Goal: Task Accomplishment & Management: Manage account settings

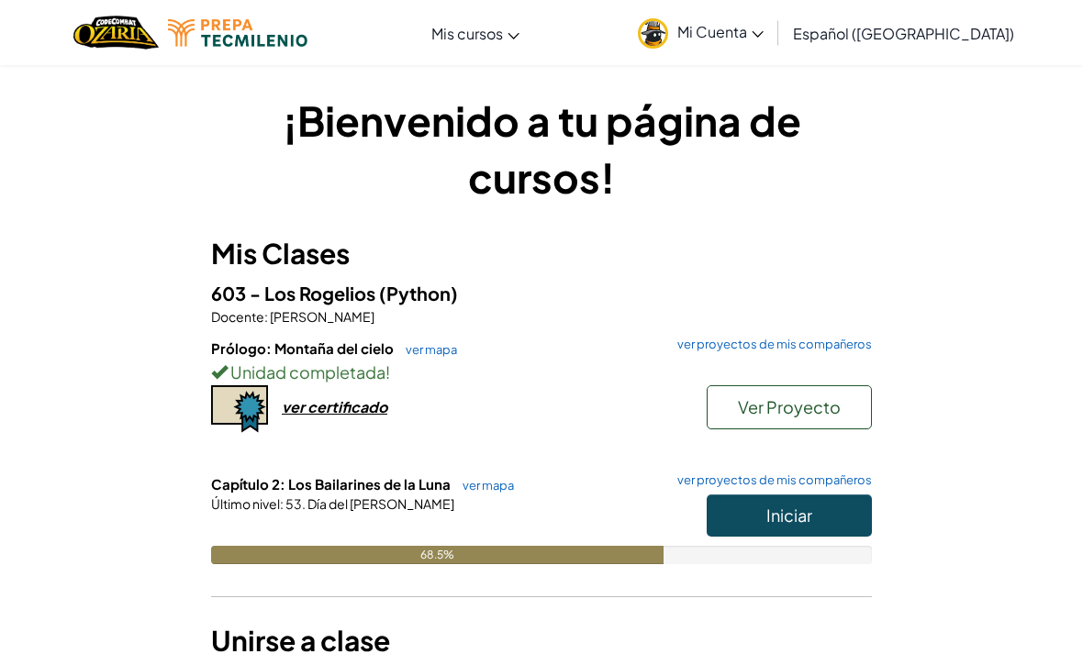
click at [852, 406] on button "Ver Proyecto" at bounding box center [788, 407] width 165 height 44
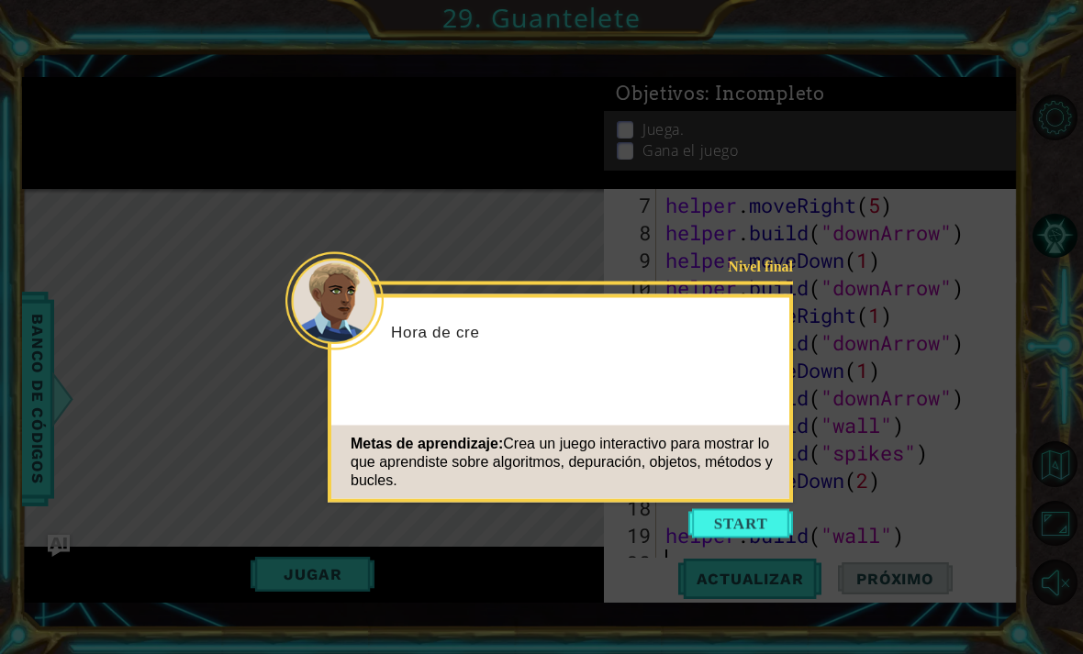
scroll to position [248, 0]
click at [759, 501] on div "Nivel final Hora de crear tu juego. Metas de aprendizaje: Crea un juego interac…" at bounding box center [560, 398] width 465 height 208
click at [746, 516] on button "Start" at bounding box center [740, 523] width 105 height 29
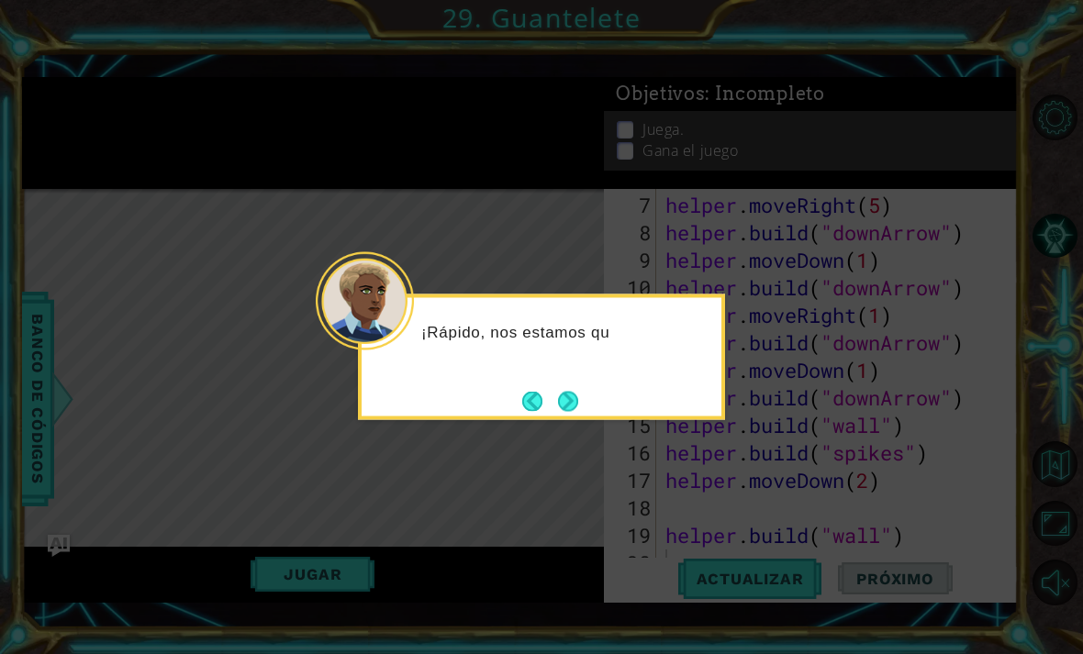
click at [572, 395] on button "Next" at bounding box center [568, 401] width 20 height 20
click at [578, 401] on button "Next" at bounding box center [568, 401] width 20 height 20
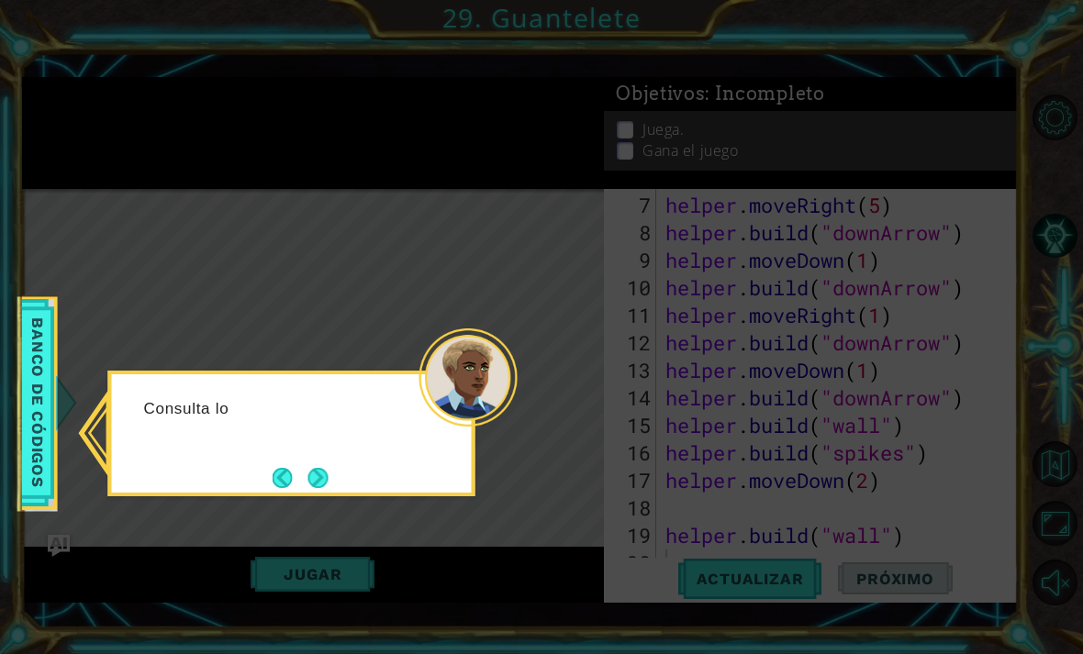
click at [319, 468] on button "Next" at bounding box center [318, 478] width 20 height 20
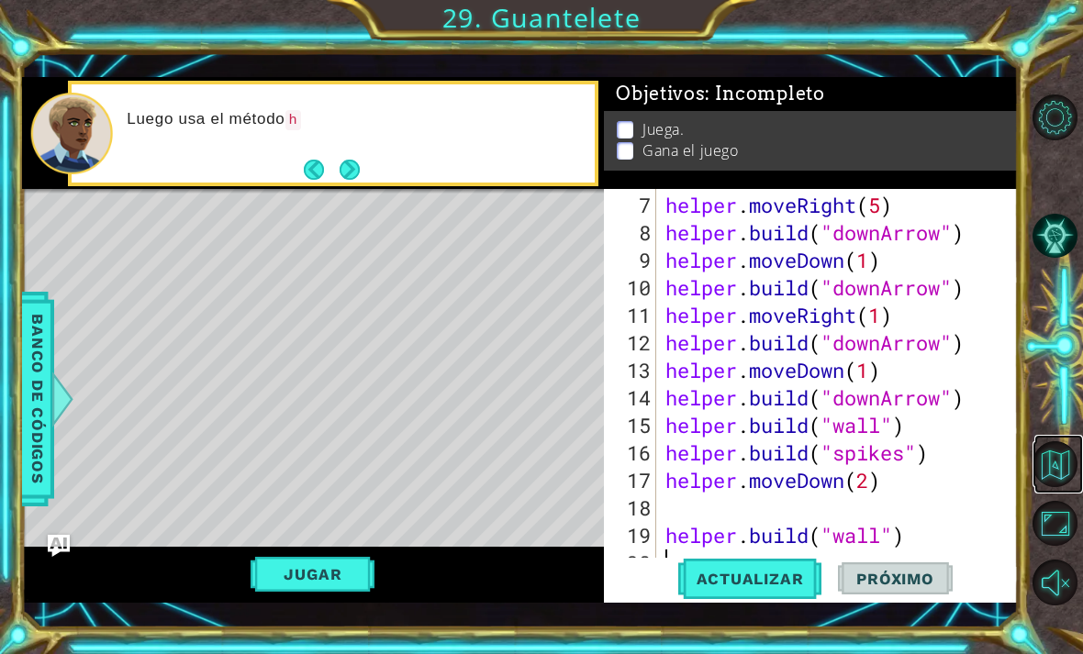
click at [1069, 487] on button "Volver al mapa" at bounding box center [1055, 464] width 46 height 46
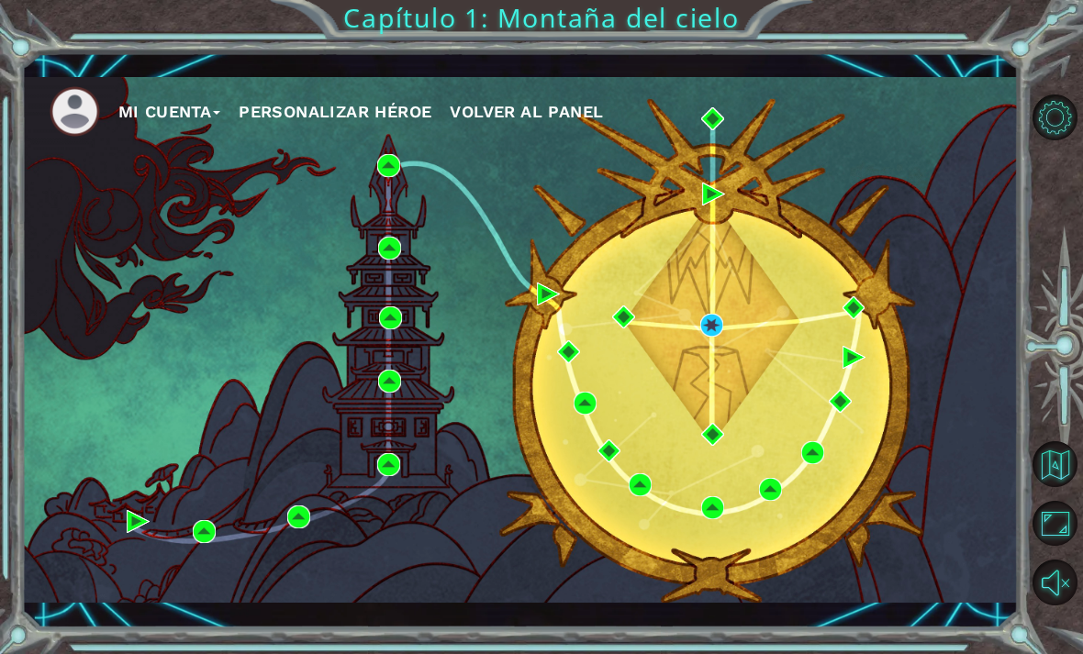
scroll to position [23, 0]
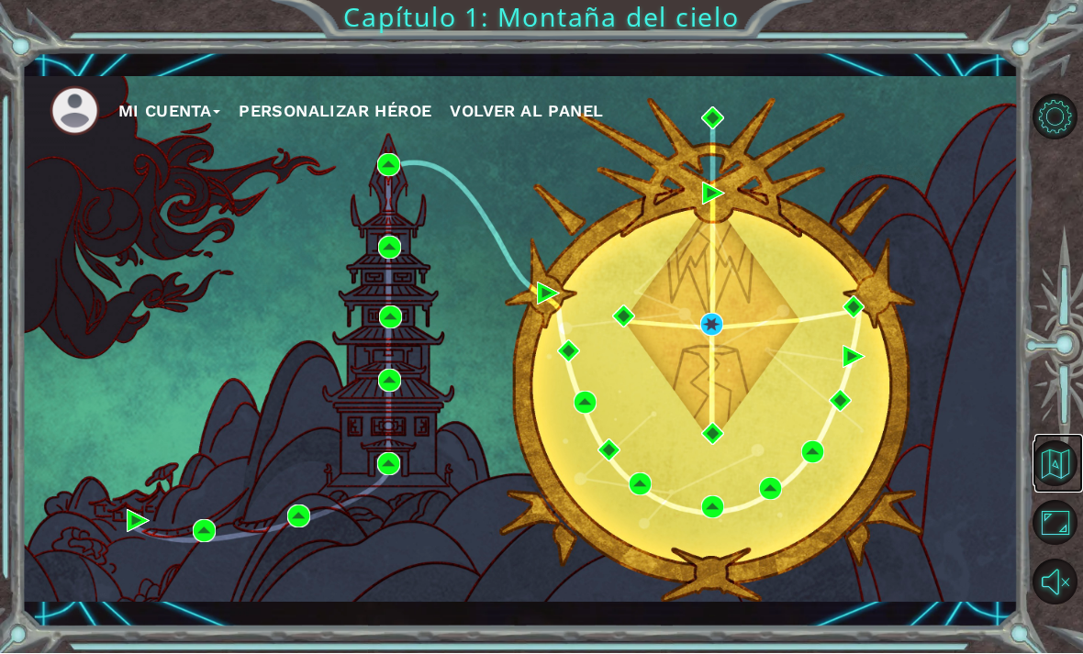
click at [1058, 487] on button "Volver al mapa" at bounding box center [1055, 464] width 46 height 46
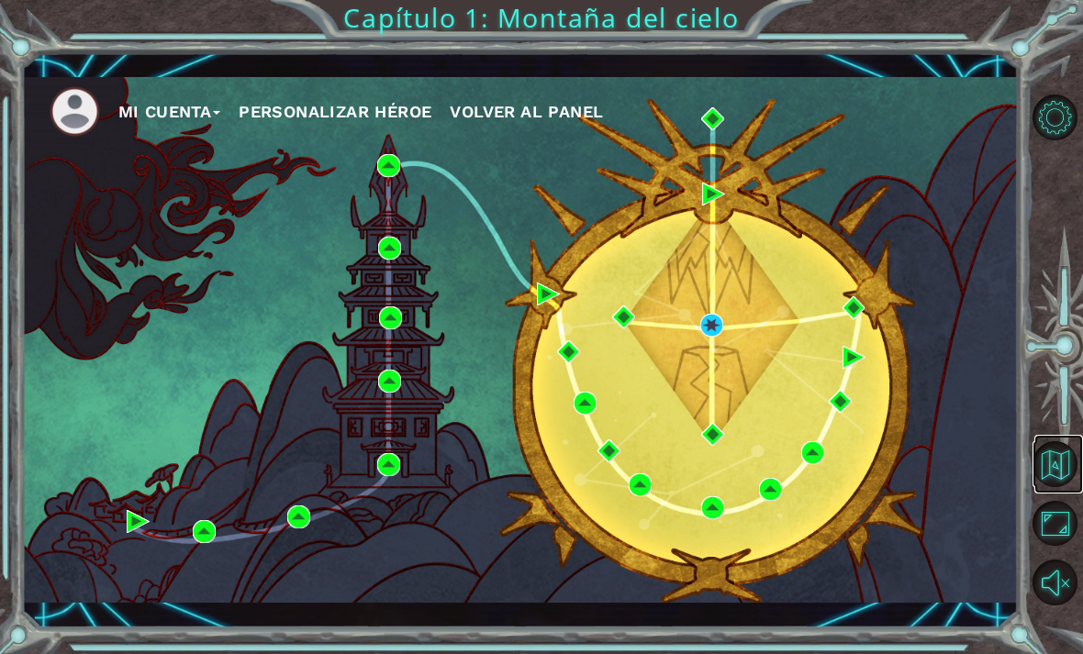
click at [1057, 487] on button "Volver al mapa" at bounding box center [1055, 464] width 46 height 46
click at [1054, 487] on button "Volver al mapa" at bounding box center [1055, 464] width 46 height 46
click at [1060, 547] on button "Maximizar navegador" at bounding box center [1055, 524] width 46 height 46
click at [1057, 487] on button "Volver al mapa" at bounding box center [1055, 464] width 46 height 46
click at [1059, 487] on button "Volver al mapa" at bounding box center [1055, 464] width 46 height 46
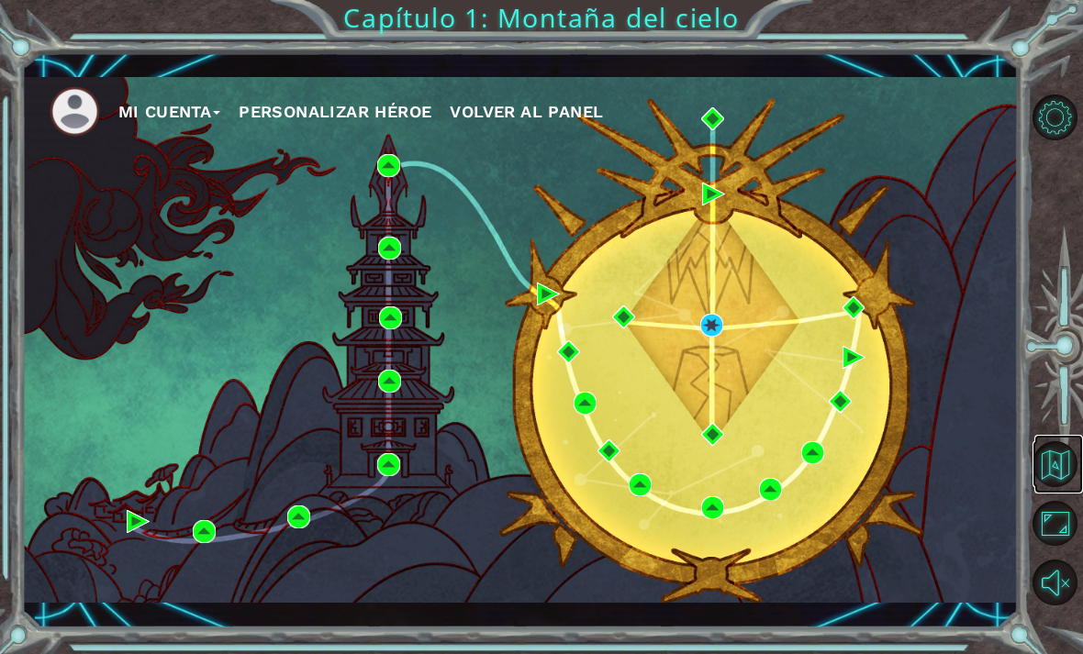
click at [1058, 487] on button "Volver al mapa" at bounding box center [1055, 464] width 46 height 46
click at [1062, 487] on button "Volver al mapa" at bounding box center [1055, 464] width 46 height 46
click at [1040, 126] on button "Opciones de nivel" at bounding box center [1055, 117] width 46 height 46
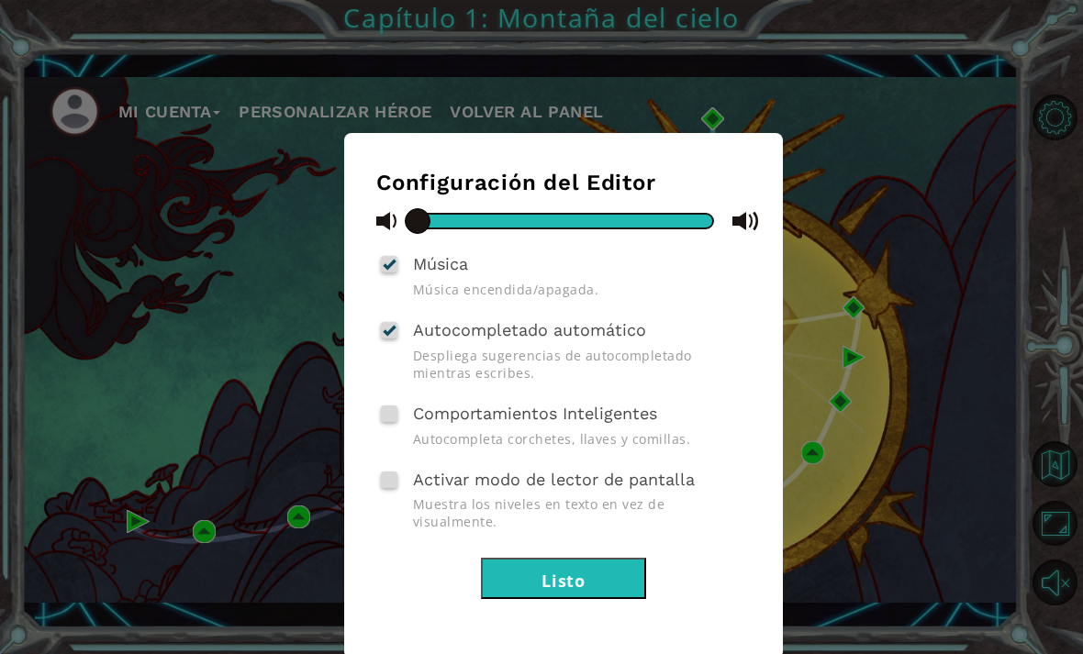
click at [995, 191] on div "Configuración del Editor Música Música encendida/apagada. Autocompletado automá…" at bounding box center [541, 327] width 1083 height 654
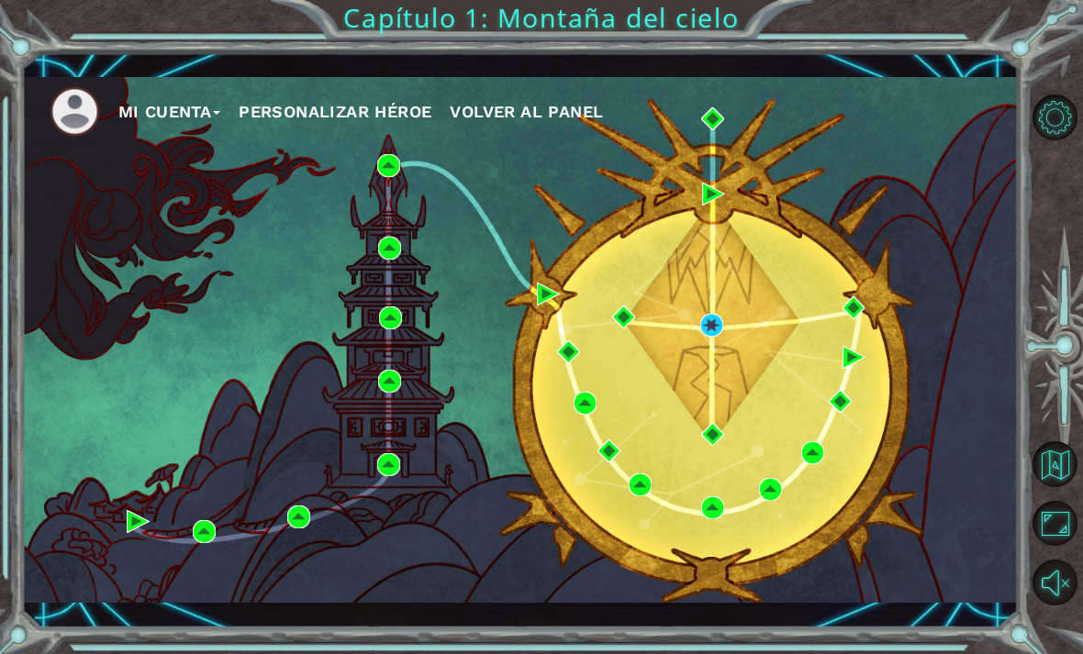
click at [566, 118] on span "Volver al panel" at bounding box center [526, 111] width 153 height 19
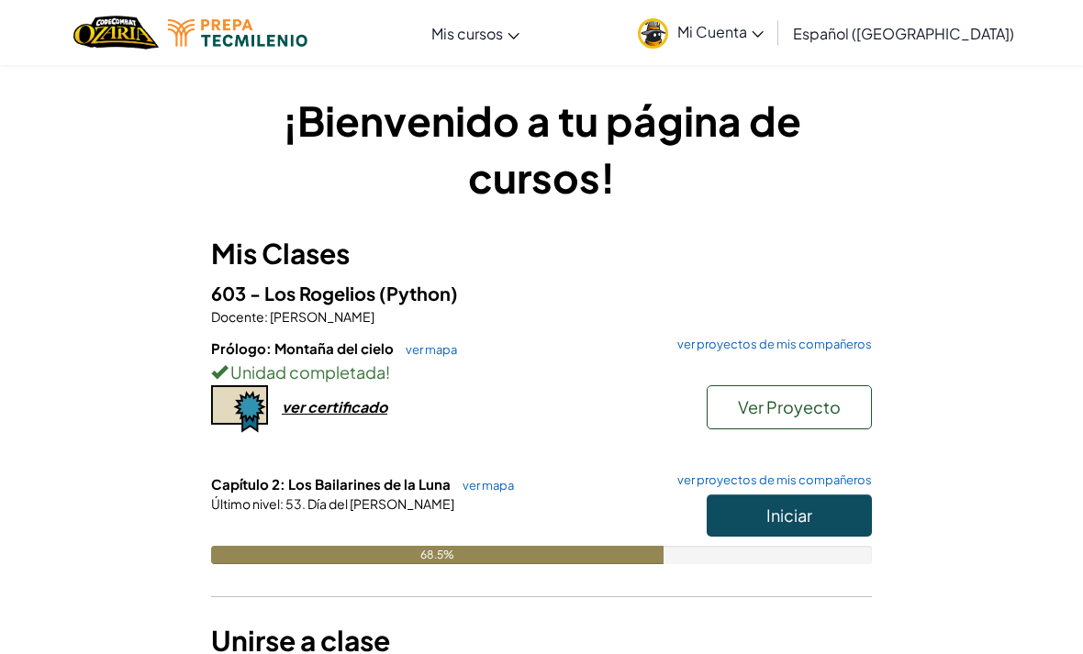
click at [837, 525] on button "Iniciar" at bounding box center [788, 516] width 165 height 42
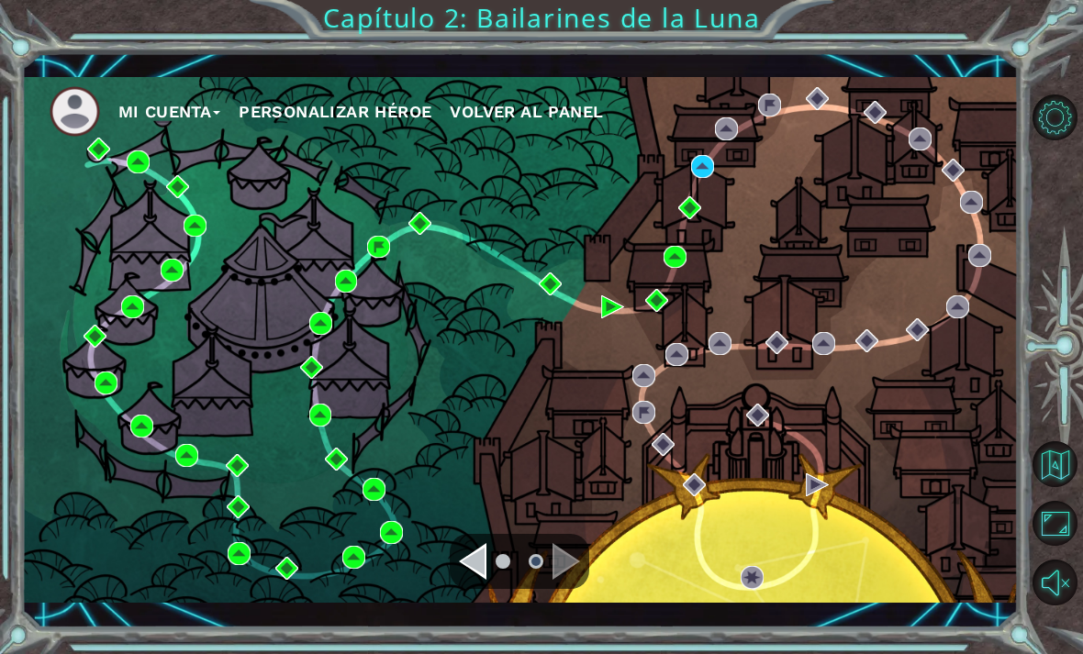
click at [483, 558] on div "Navigate to the previous page" at bounding box center [473, 561] width 28 height 37
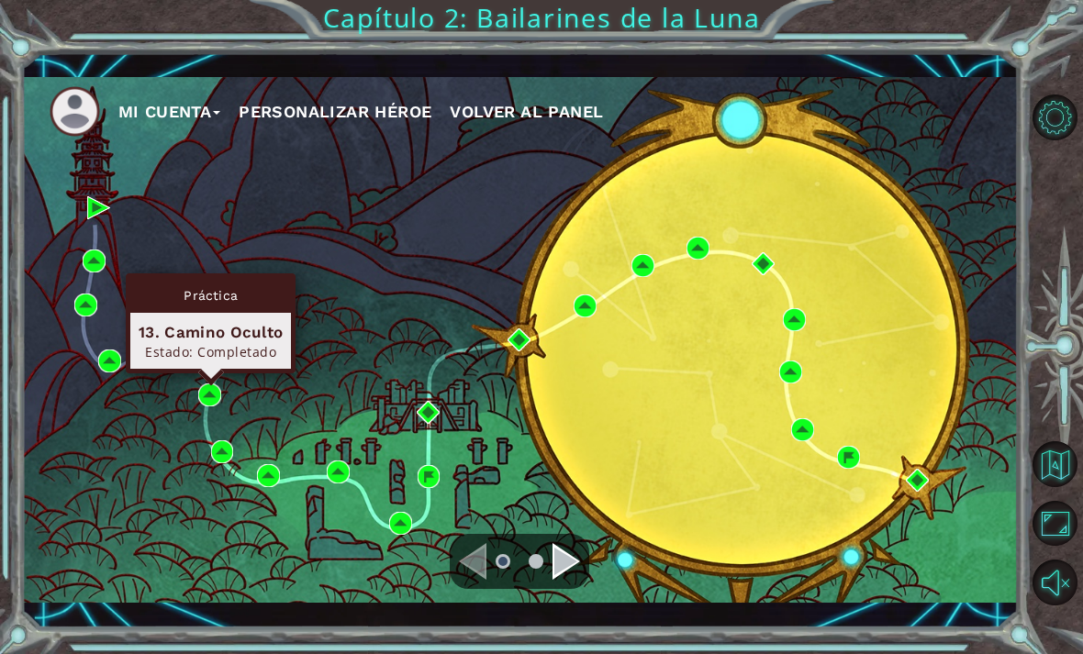
click at [221, 430] on div "Mi Cuenta Personalizar héroe Volver al panel" at bounding box center [520, 340] width 996 height 526
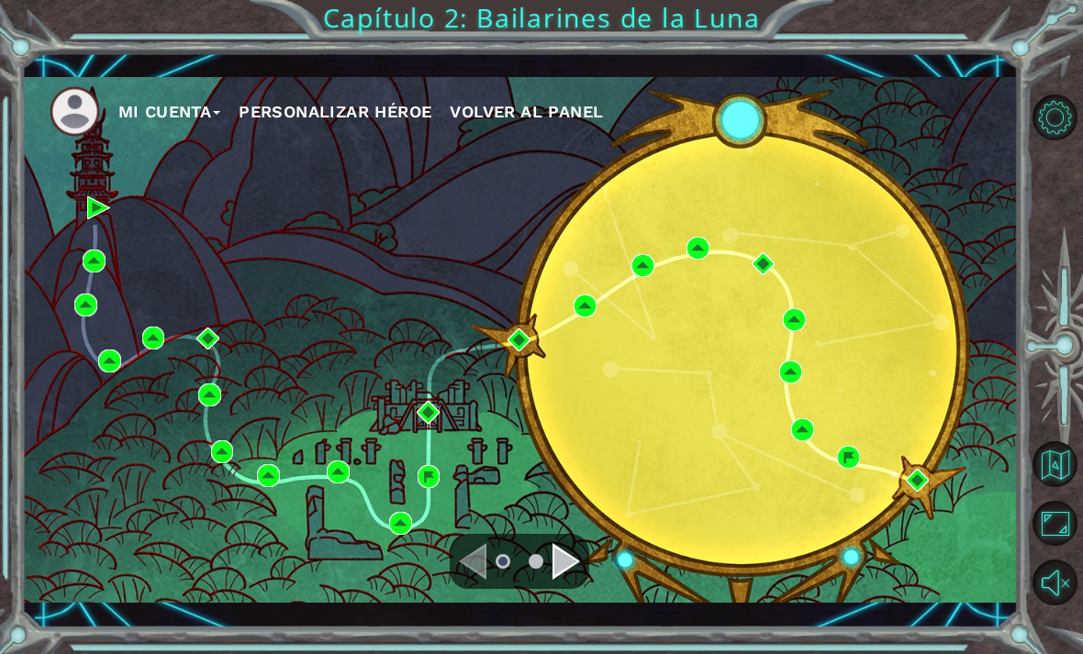
click at [427, 325] on div "Mi Cuenta Personalizar héroe Volver al panel" at bounding box center [520, 340] width 996 height 526
click at [470, 317] on div "Mi Cuenta Personalizar héroe Volver al panel" at bounding box center [520, 340] width 996 height 526
click at [524, 272] on div "Mi Cuenta Personalizar héroe Volver al panel" at bounding box center [520, 340] width 996 height 526
click at [479, 344] on div "Mi Cuenta Personalizar héroe Volver al panel" at bounding box center [520, 340] width 996 height 526
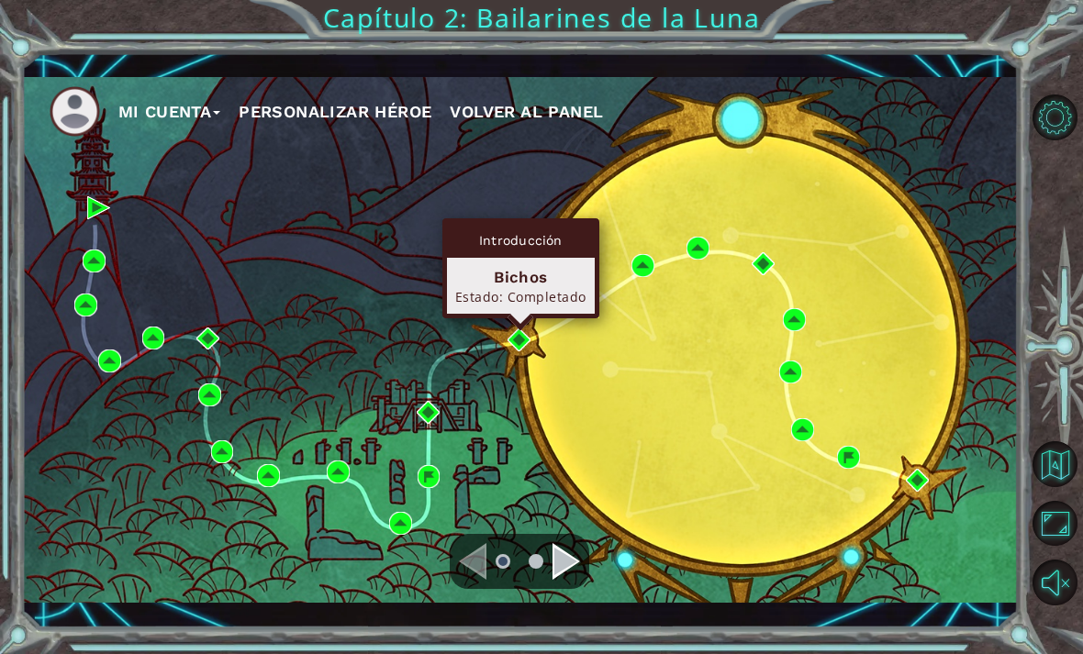
click at [641, 205] on div "Mi Cuenta Personalizar héroe Volver al panel" at bounding box center [520, 340] width 996 height 526
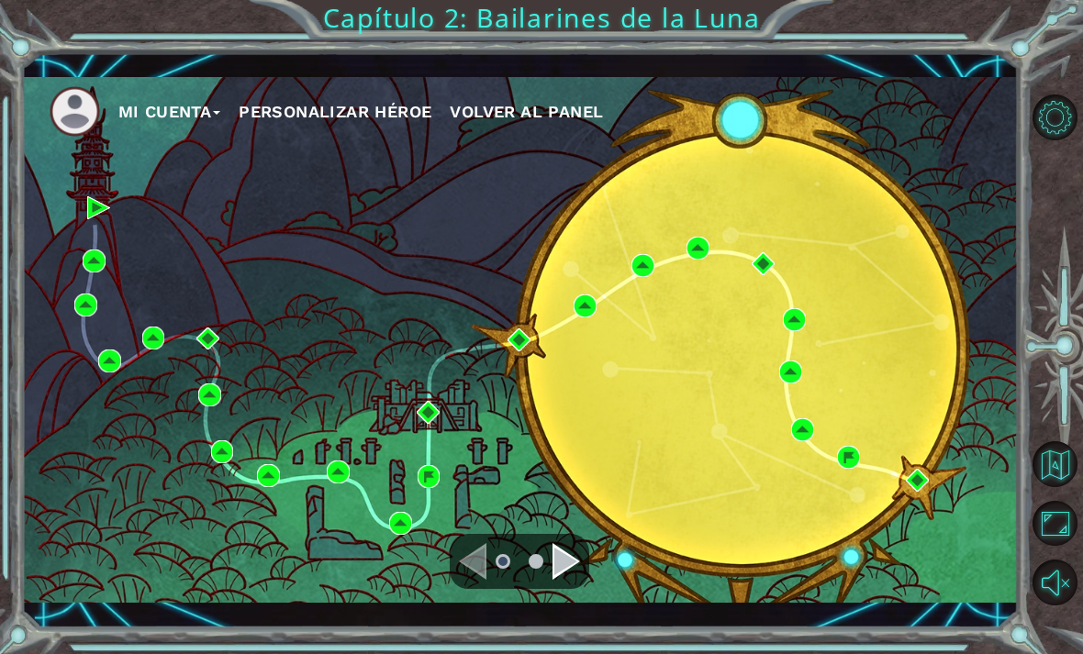
click at [738, 157] on div "Mi Cuenta Personalizar héroe Volver al panel" at bounding box center [520, 340] width 996 height 526
click at [796, 156] on div "Mi Cuenta Personalizar héroe Volver al panel" at bounding box center [520, 340] width 996 height 526
click at [835, 201] on div "Mi Cuenta Personalizar héroe Volver al panel" at bounding box center [520, 340] width 996 height 526
click at [873, 217] on div "Mi Cuenta Personalizar héroe Volver al panel" at bounding box center [520, 340] width 996 height 526
click at [559, 556] on div "Navigate to the next page" at bounding box center [566, 561] width 28 height 37
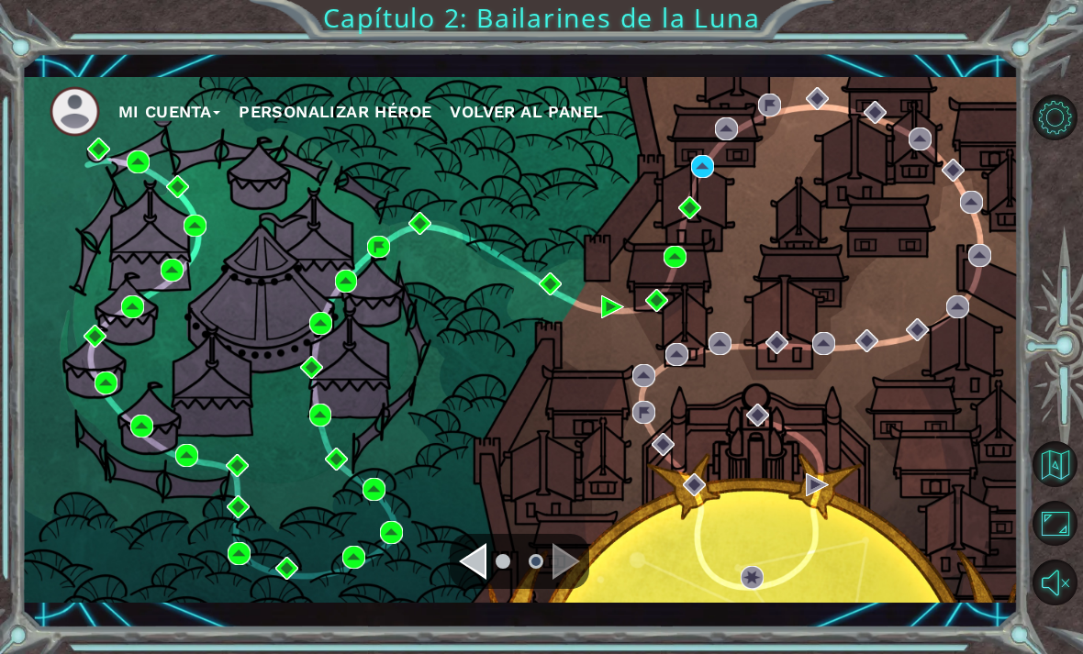
click at [144, 188] on div "Mi Cuenta Personalizar héroe Volver al panel" at bounding box center [520, 340] width 996 height 526
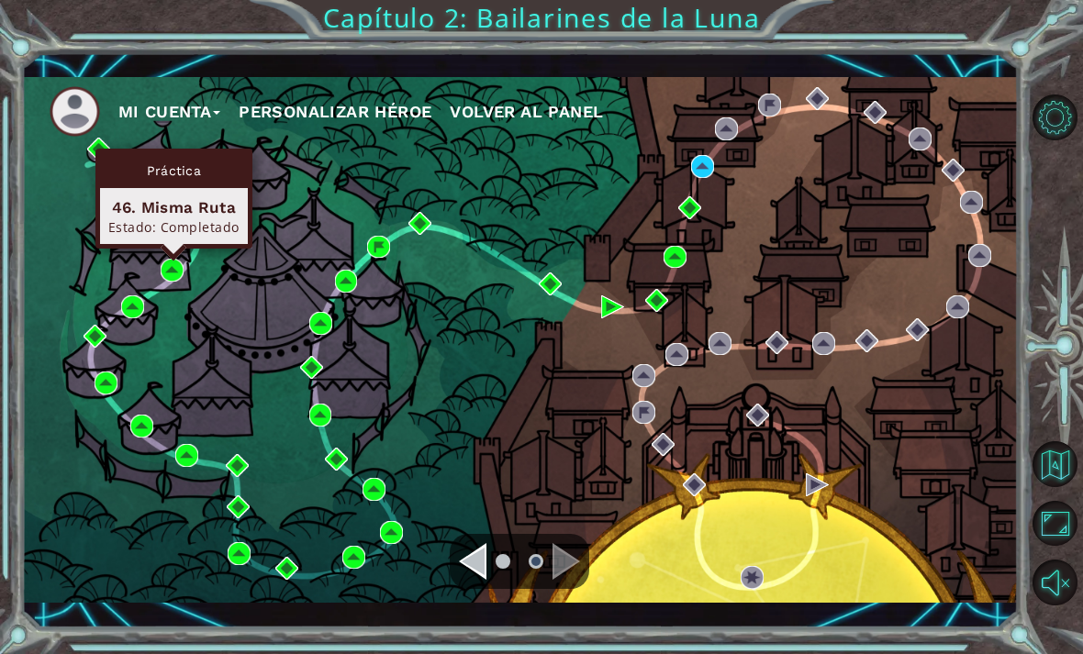
click at [153, 301] on div "Mi Cuenta Personalizar héroe Volver al panel" at bounding box center [520, 340] width 996 height 526
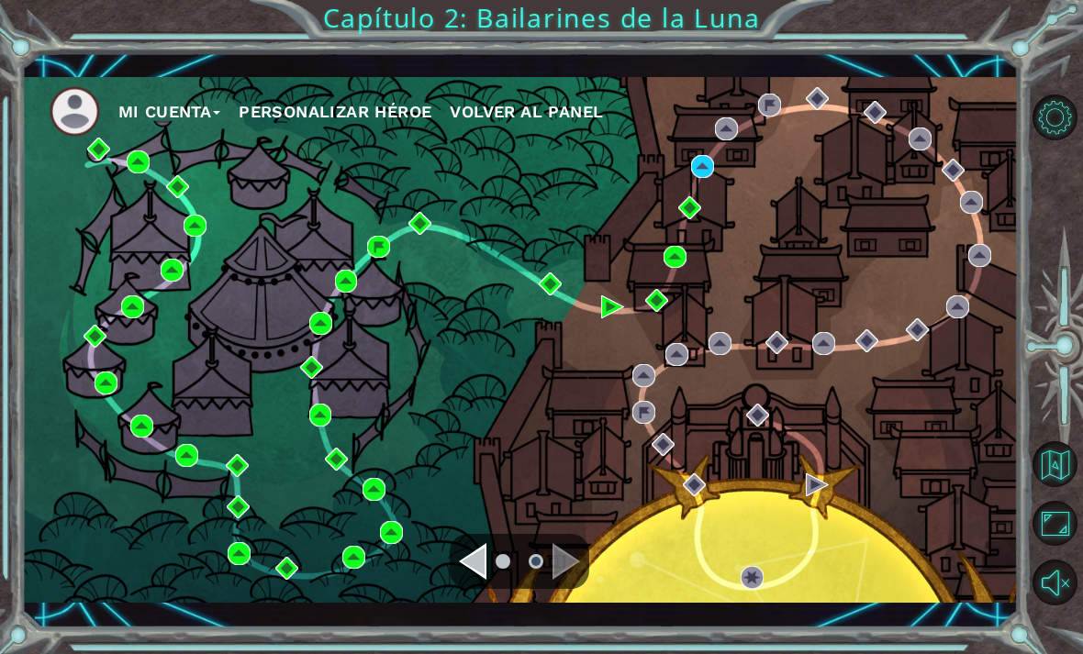
click at [159, 454] on div "Mi Cuenta Personalizar héroe Volver al panel" at bounding box center [520, 340] width 996 height 526
click at [481, 561] on div "Navigate to the previous page" at bounding box center [473, 561] width 28 height 37
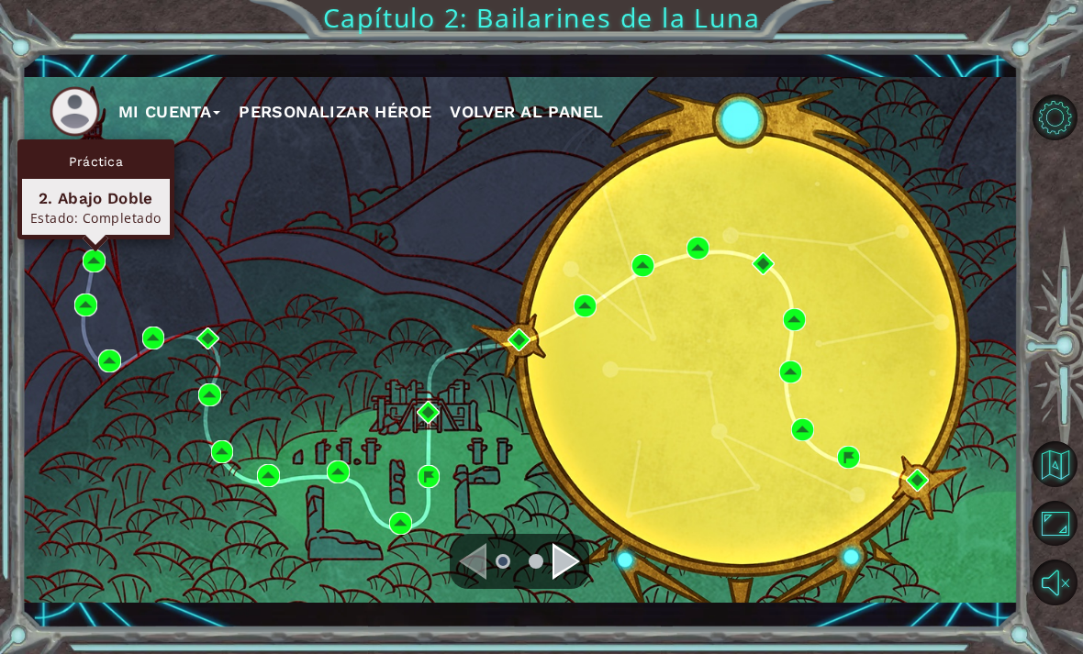
click at [346, 195] on div "Mi Cuenta Personalizar héroe Volver al panel" at bounding box center [520, 340] width 996 height 526
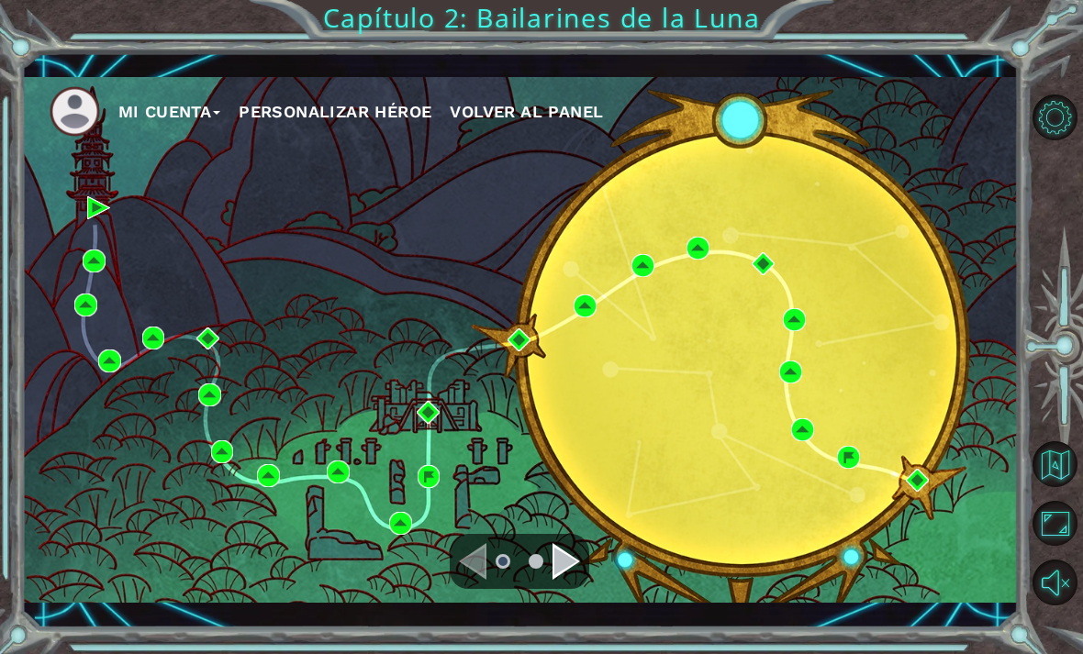
scroll to position [39, 0]
